Goal: Information Seeking & Learning: Understand process/instructions

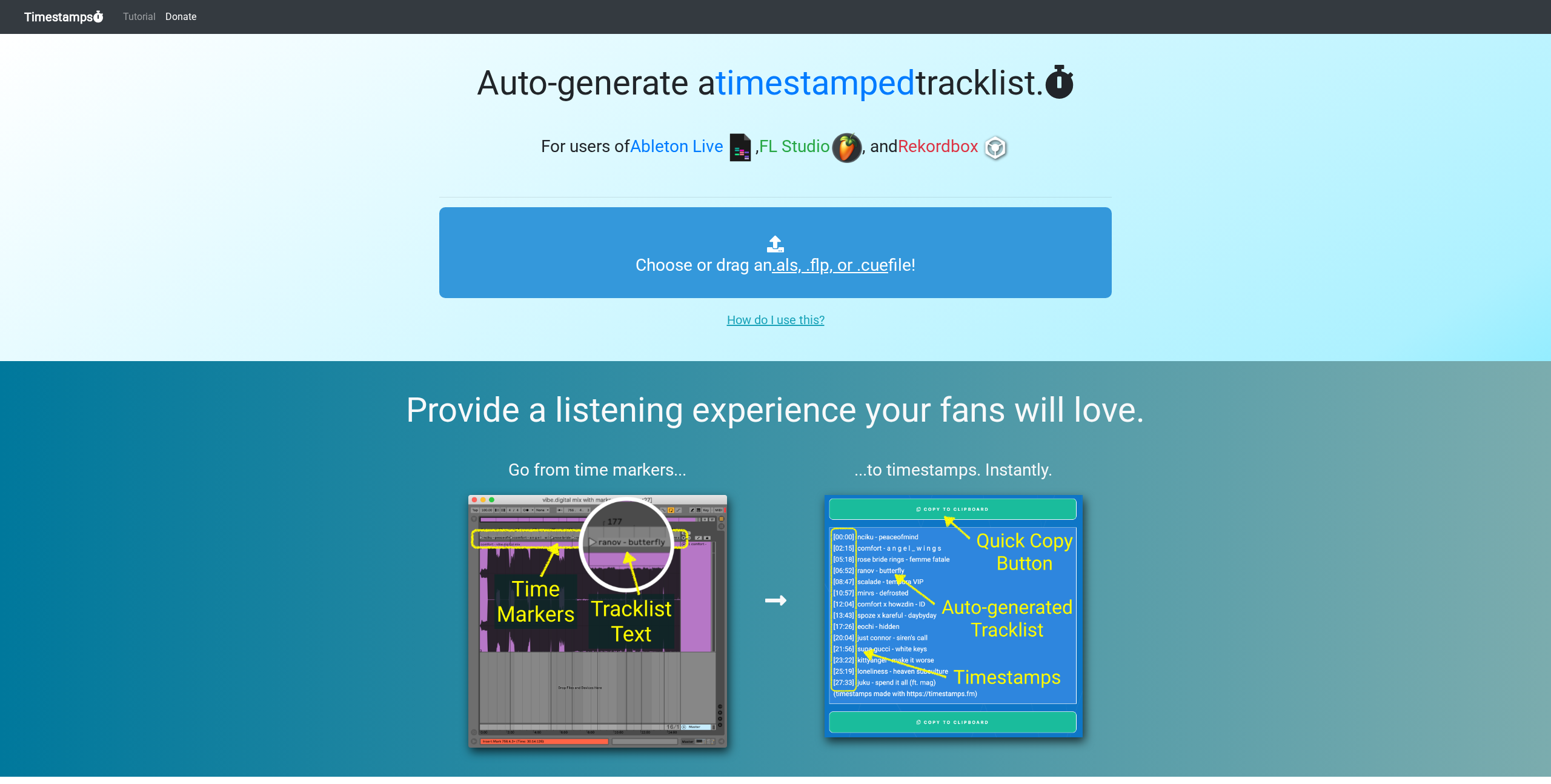
click at [776, 310] on div "How do I use this?" at bounding box center [776, 317] width 691 height 29
click at [777, 319] on u "How do I use this?" at bounding box center [776, 319] width 98 height 15
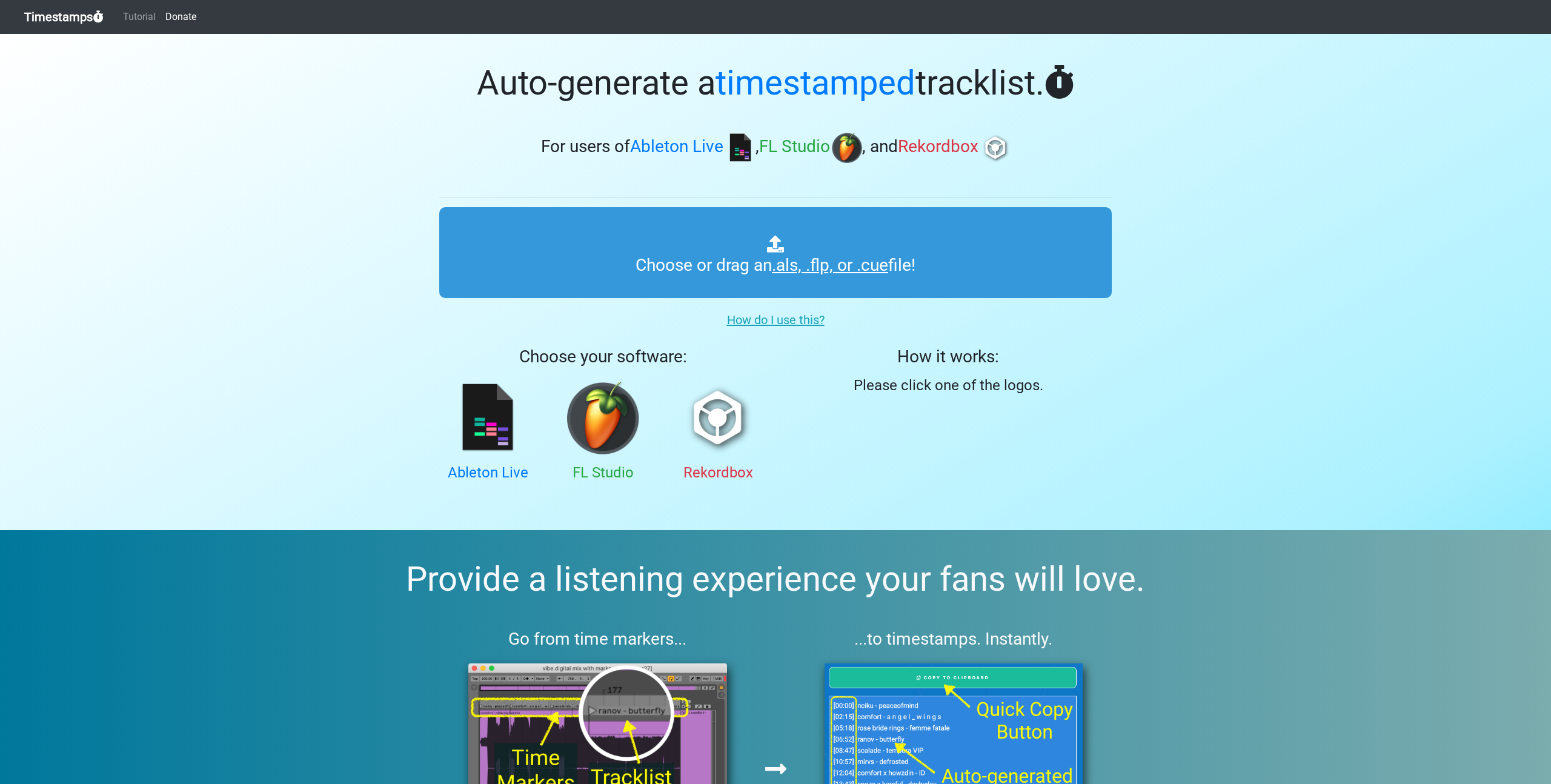
click at [772, 319] on u "How do I use this?" at bounding box center [776, 319] width 98 height 15
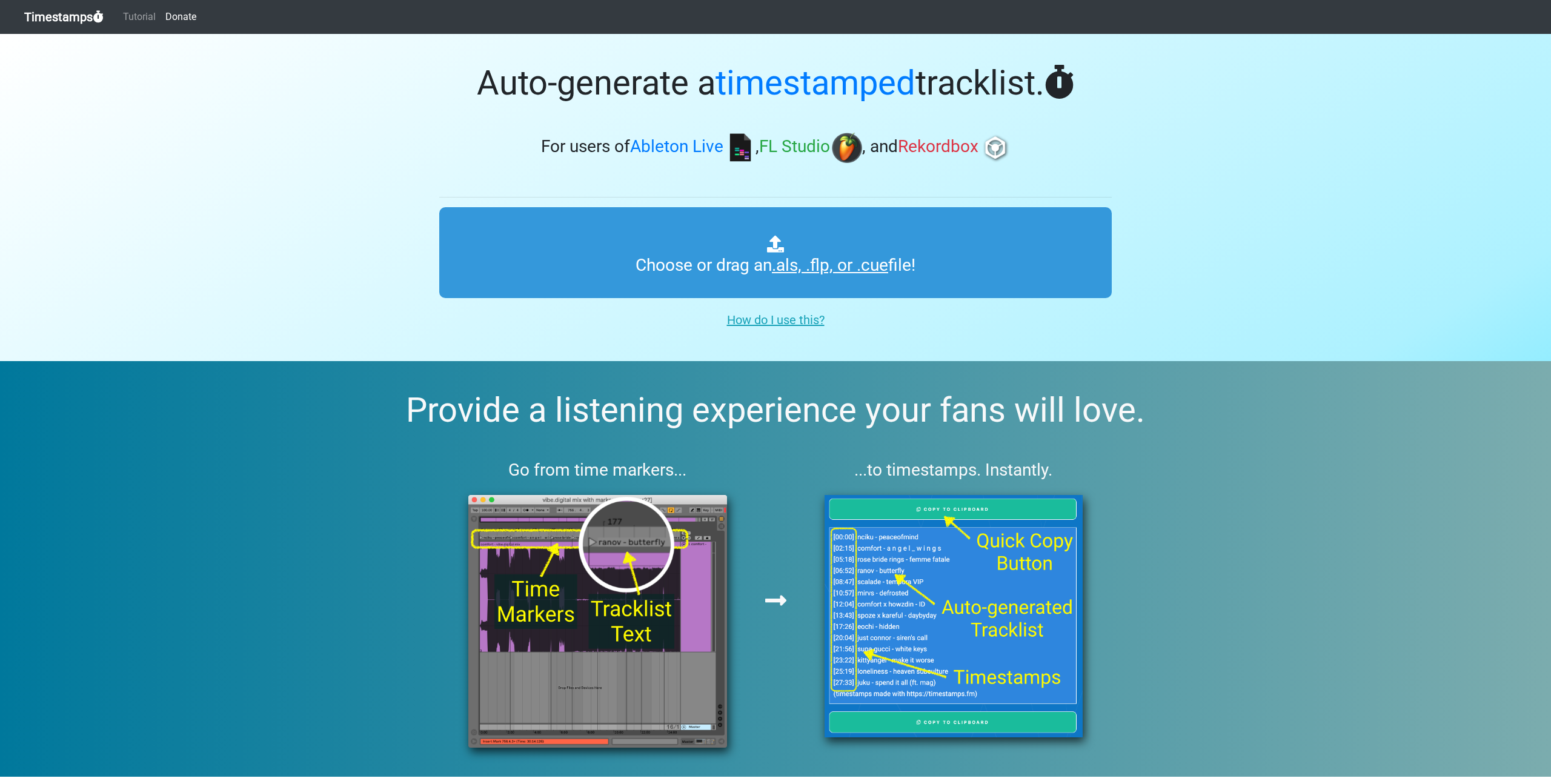
click at [762, 325] on u "How do I use this?" at bounding box center [776, 319] width 98 height 15
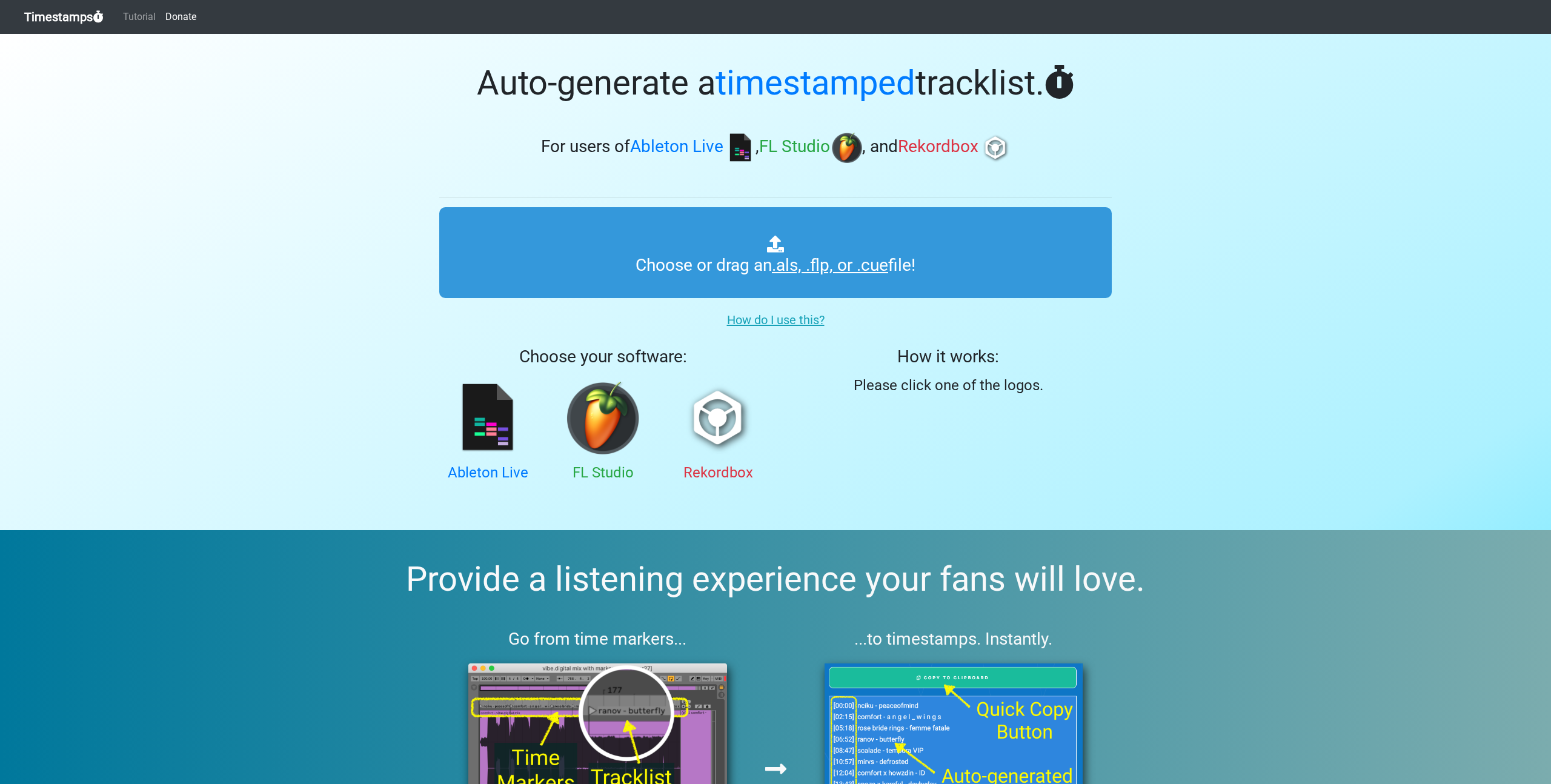
click at [763, 322] on u "How do I use this?" at bounding box center [776, 319] width 98 height 15
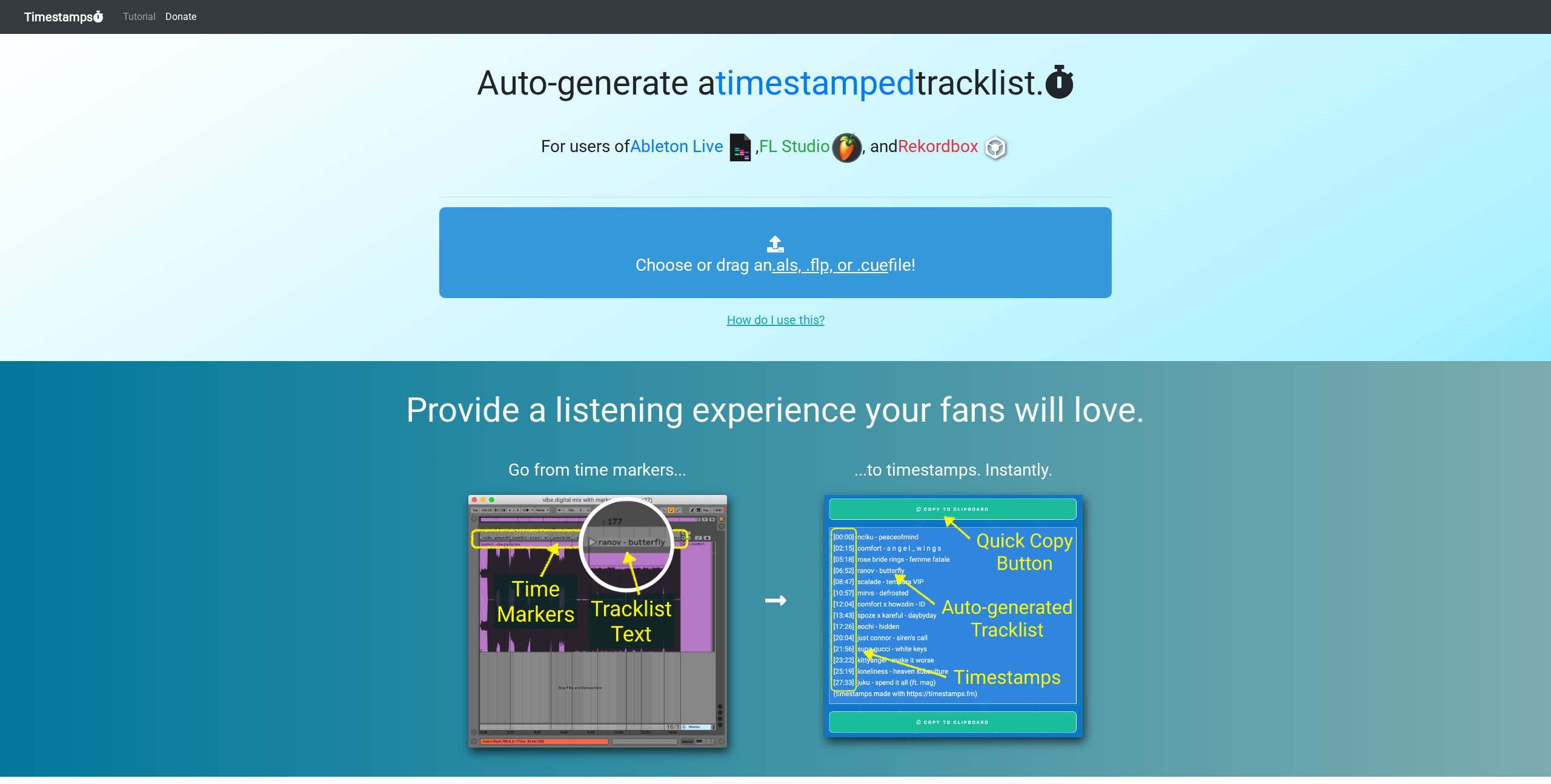
click at [764, 320] on u "How do I use this?" at bounding box center [776, 319] width 98 height 15
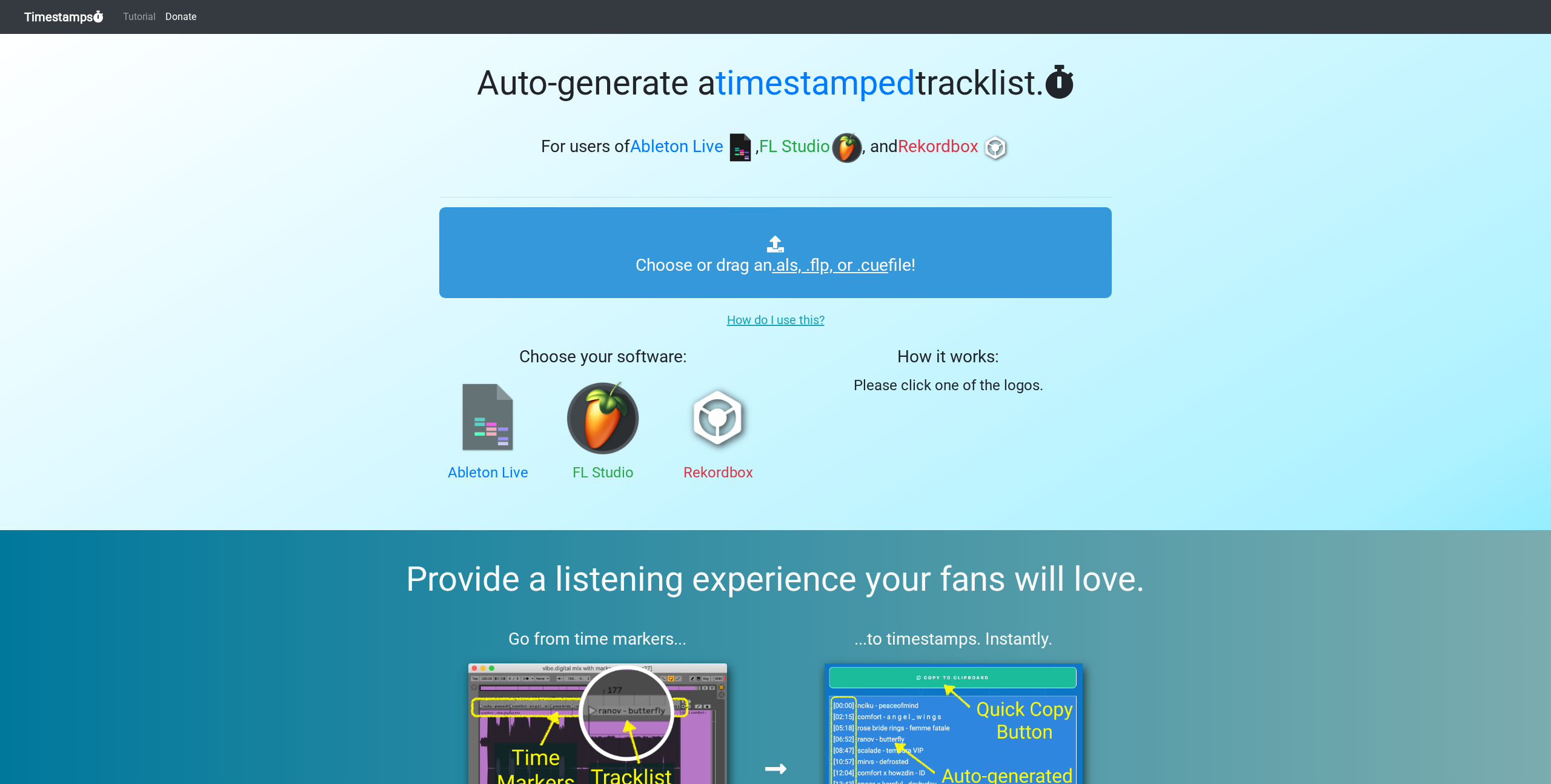
click at [509, 413] on img at bounding box center [487, 418] width 72 height 72
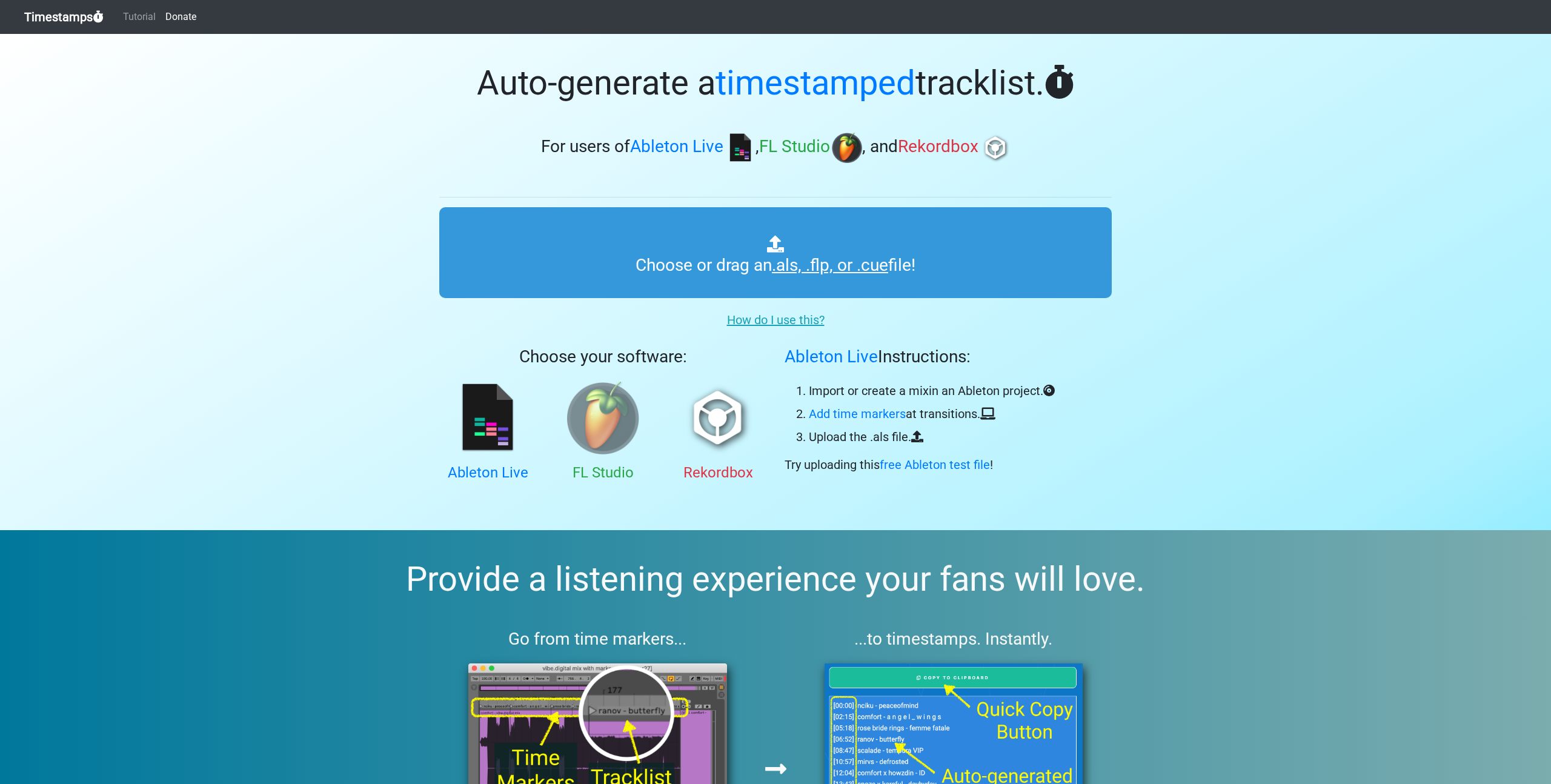
click at [601, 400] on img at bounding box center [602, 418] width 72 height 72
click at [691, 415] on img at bounding box center [717, 418] width 72 height 72
click at [625, 406] on img at bounding box center [602, 418] width 72 height 72
click at [470, 423] on img at bounding box center [487, 418] width 72 height 72
click at [792, 322] on u "How do I use this?" at bounding box center [776, 319] width 98 height 15
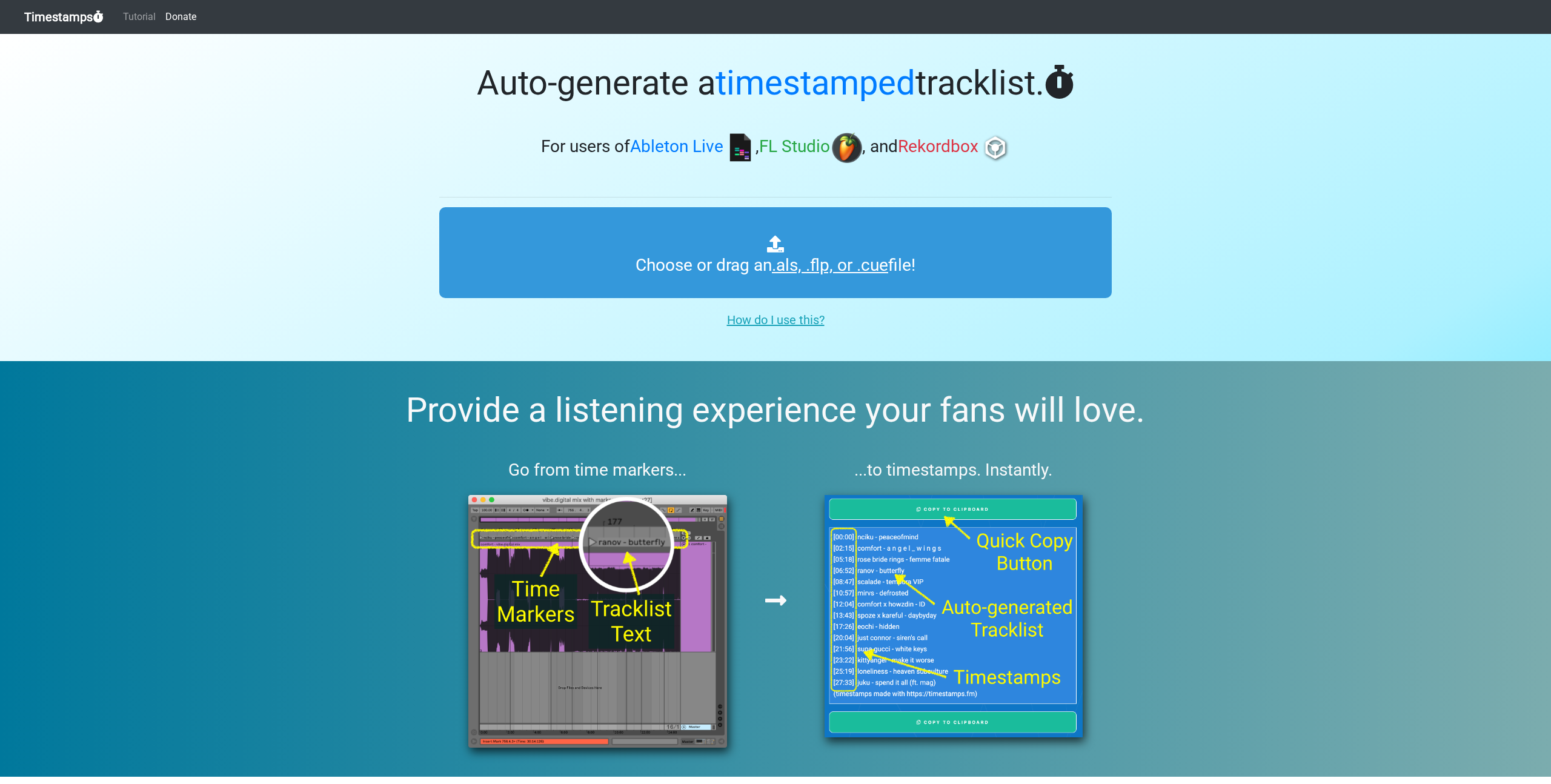
click at [229, 402] on h2 "Provide a listening experience your fans will love." at bounding box center [775, 411] width 1493 height 41
